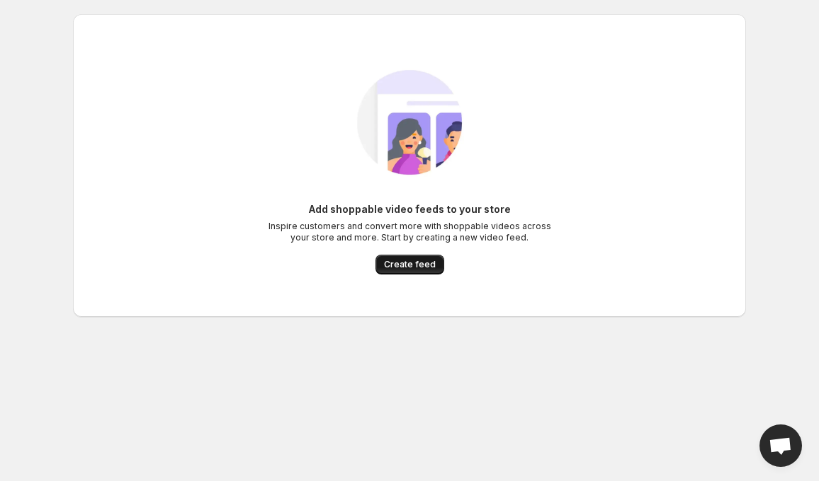
click at [429, 261] on span "Create feed" at bounding box center [410, 264] width 52 height 11
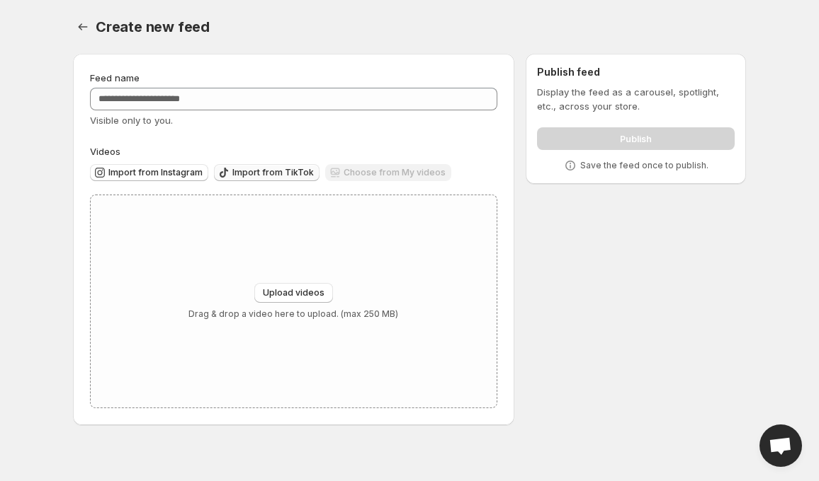
click at [297, 165] on button "Import from TikTok" at bounding box center [267, 172] width 106 height 17
click at [83, 29] on icon "Settings" at bounding box center [83, 27] width 14 height 14
